Goal: Use online tool/utility

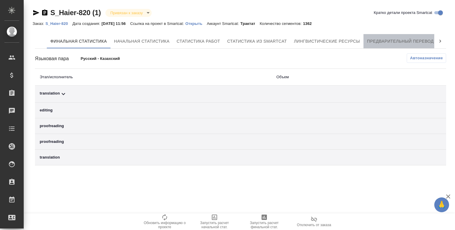
click at [392, 36] on button "Предварительный перевод" at bounding box center [400, 41] width 74 height 14
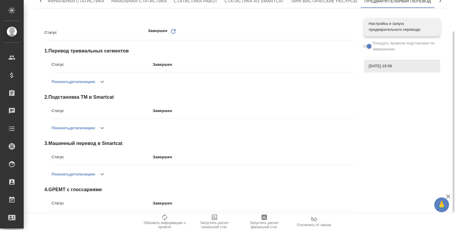
scroll to position [62, 0]
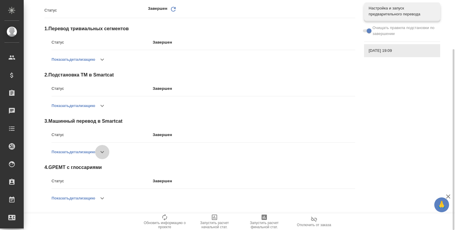
click at [104, 152] on icon "button" at bounding box center [102, 152] width 4 height 2
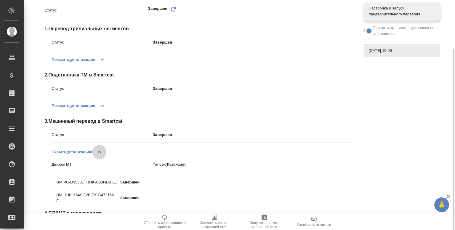
click at [98, 153] on icon "button" at bounding box center [99, 151] width 7 height 7
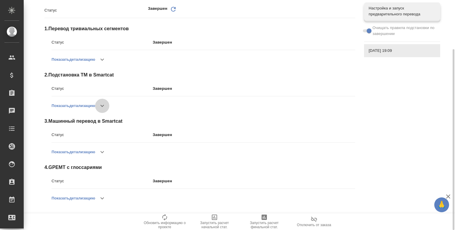
click at [101, 103] on icon "button" at bounding box center [102, 105] width 7 height 7
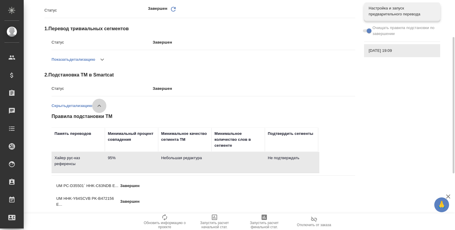
click at [101, 104] on icon "button" at bounding box center [99, 105] width 4 height 2
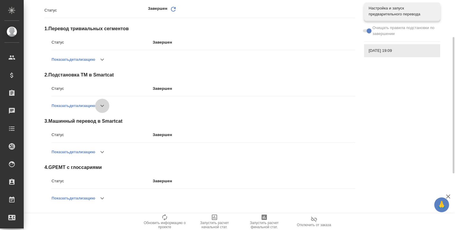
click at [102, 109] on button "button" at bounding box center [102, 106] width 14 height 14
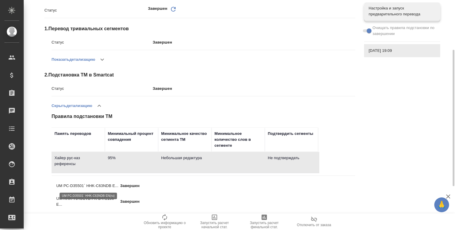
scroll to position [113, 0]
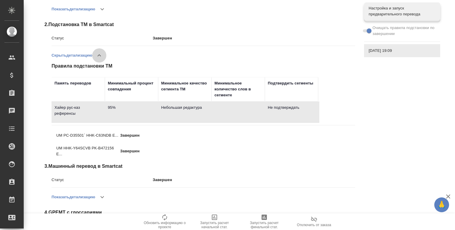
click at [100, 54] on icon "button" at bounding box center [99, 55] width 7 height 7
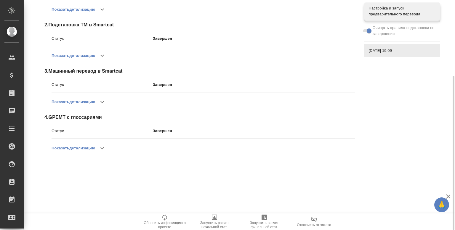
scroll to position [112, 0]
